Goal: Find specific page/section: Find specific page/section

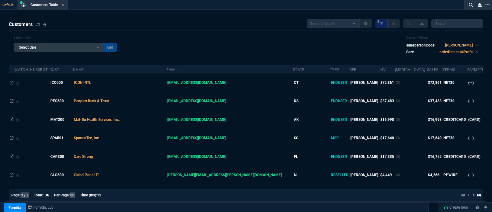
select select "5: [PERSON_NAME]"
select select
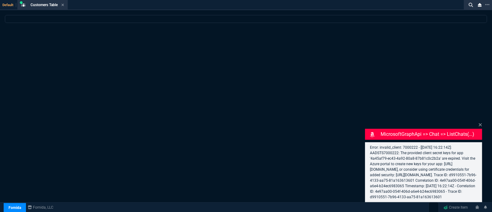
select select "5: [PERSON_NAME]"
select select
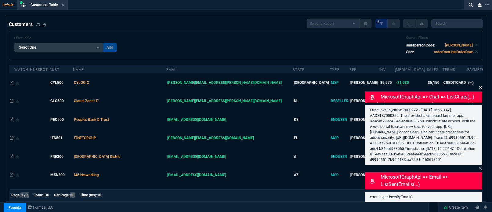
click at [480, 86] on icon at bounding box center [480, 87] width 3 height 3
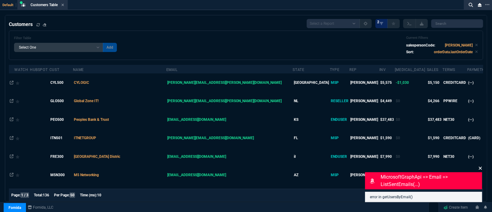
click at [480, 170] on fa-icon at bounding box center [481, 168] width 4 height 6
